Goal: Check status: Check status

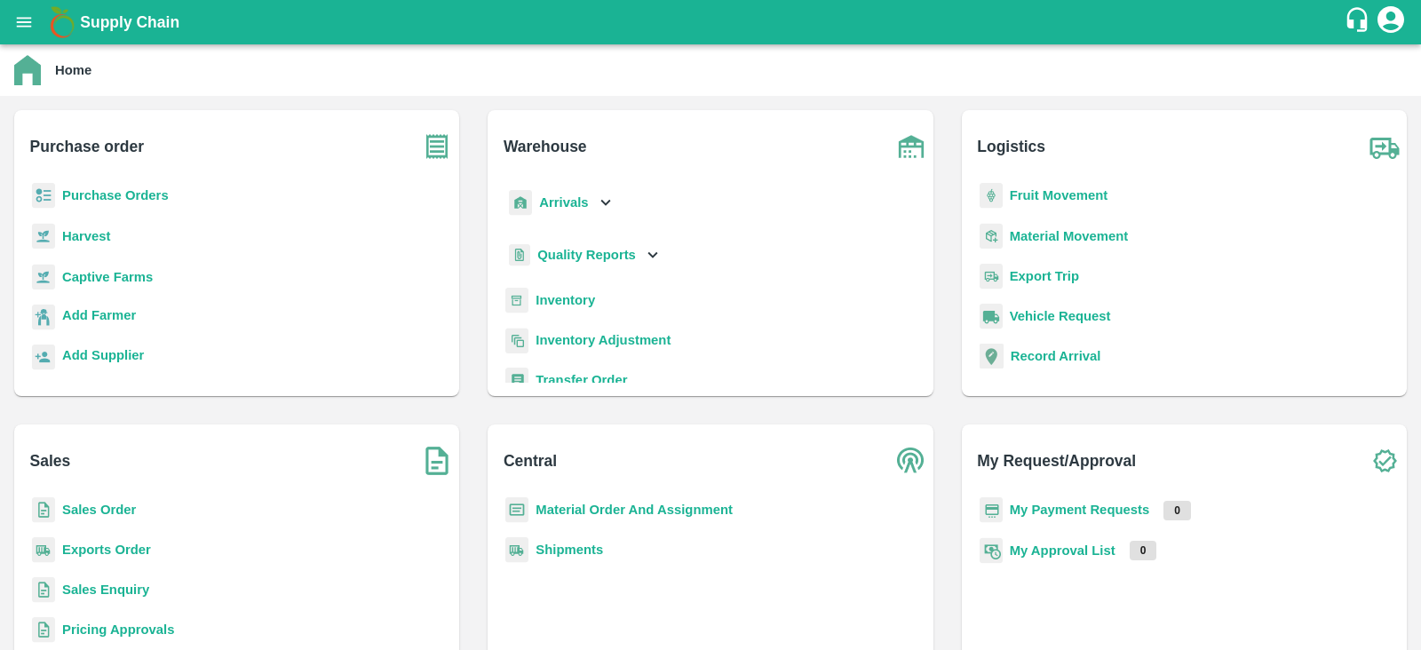
click at [102, 350] on b "Add Supplier" at bounding box center [103, 355] width 82 height 14
click at [100, 190] on b "Purchase Orders" at bounding box center [115, 195] width 107 height 14
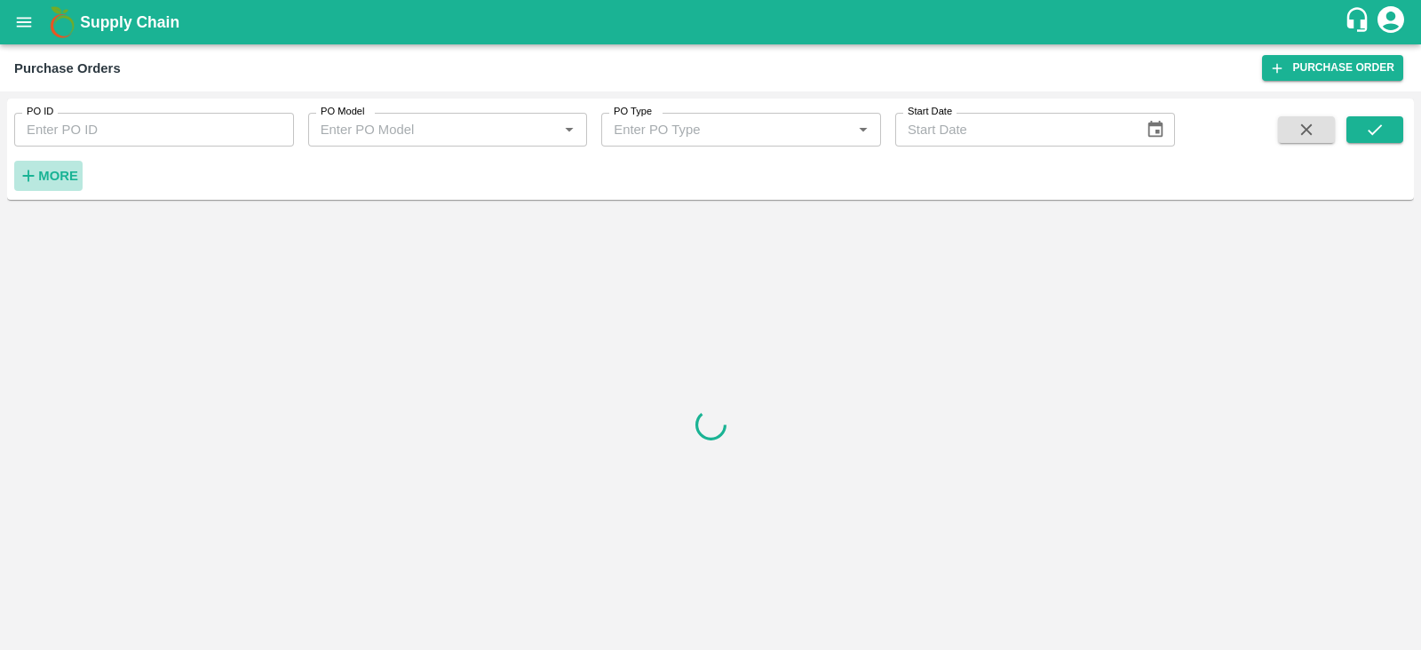
click at [48, 172] on strong "More" at bounding box center [58, 176] width 40 height 14
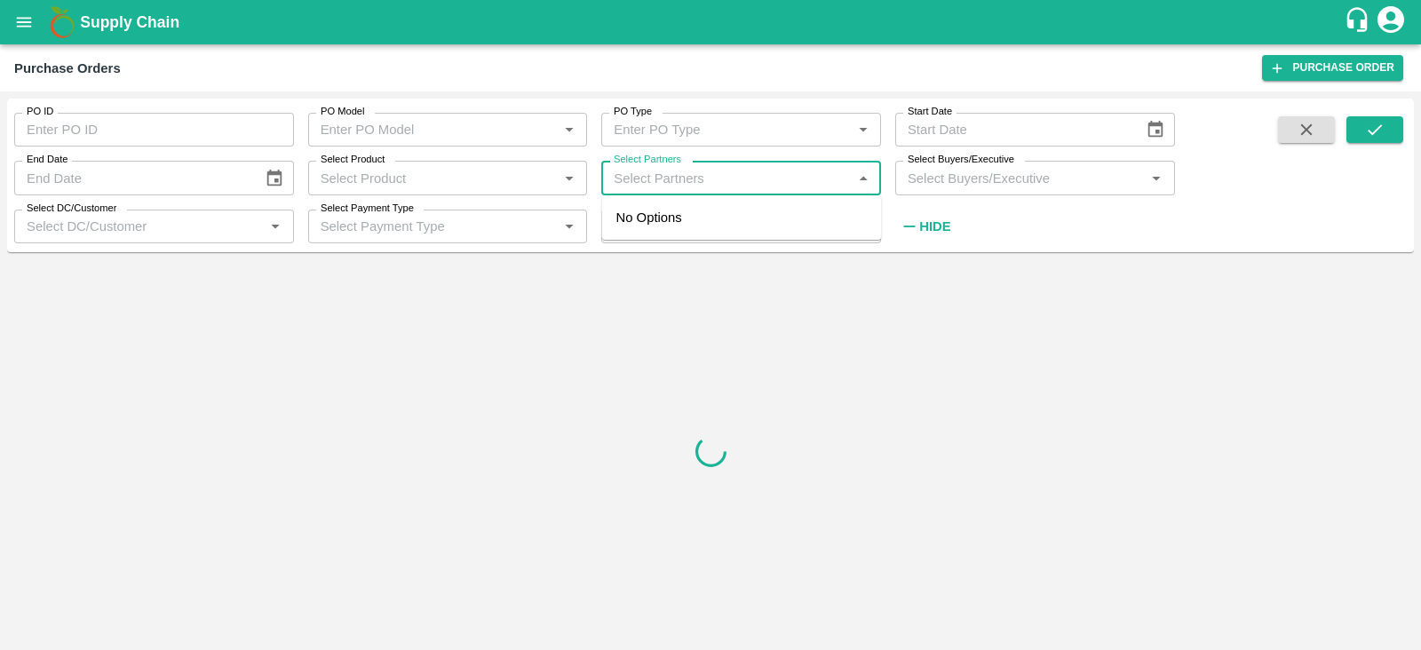
click at [702, 188] on input "Select Partners" at bounding box center [727, 177] width 240 height 23
type input "s narasimh"
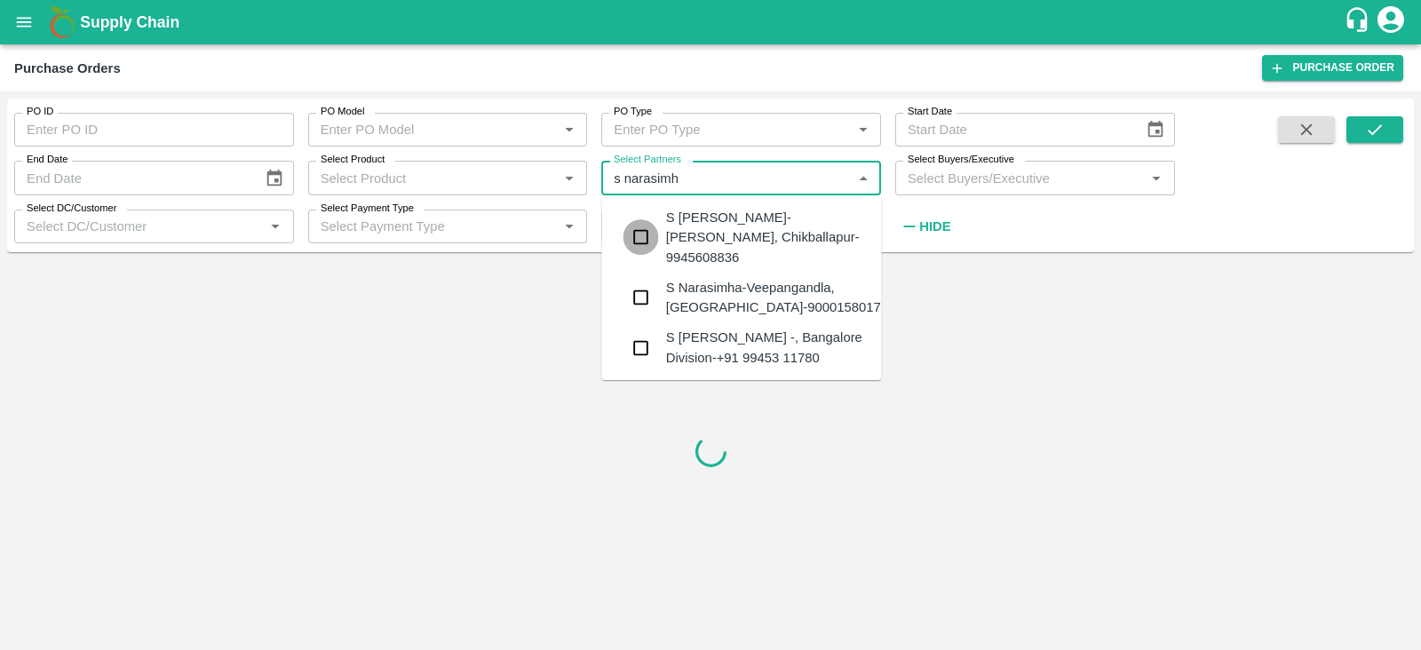
click at [639, 228] on input "checkbox" at bounding box center [641, 237] width 36 height 36
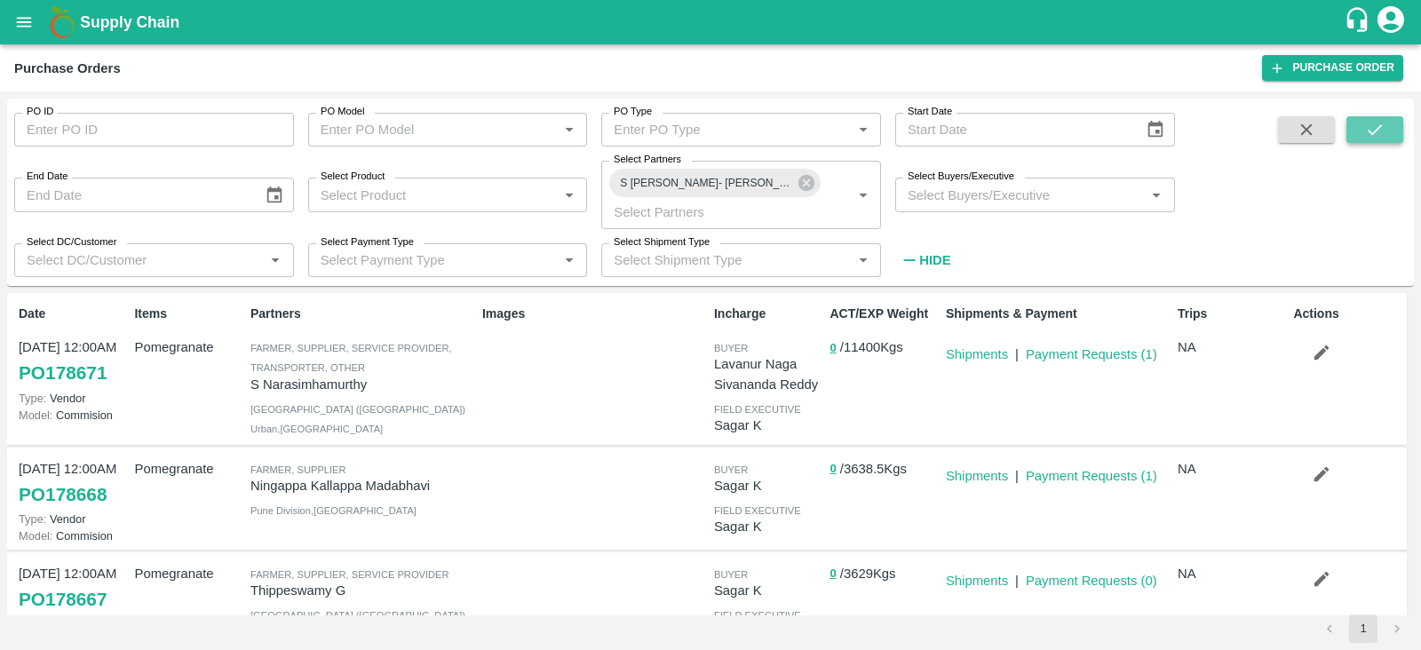
click at [1376, 130] on icon "submit" at bounding box center [1375, 129] width 14 height 11
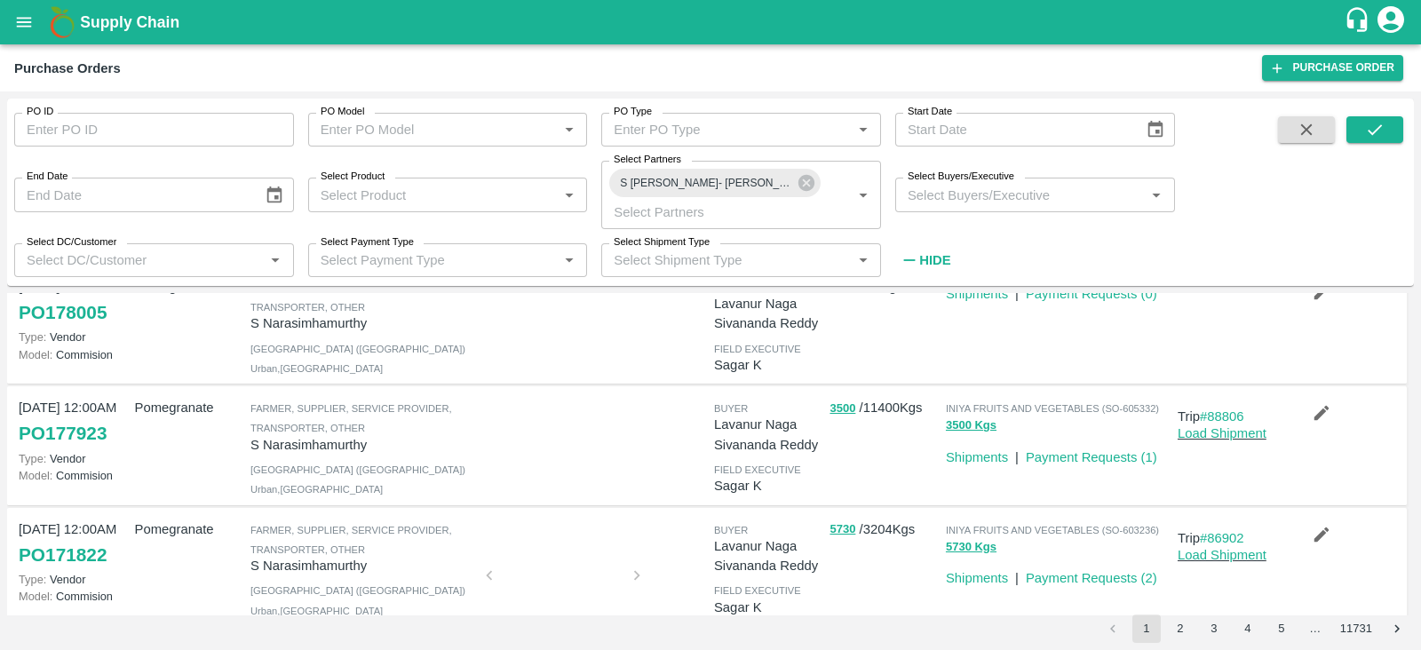
scroll to position [546, 0]
